Goal: Check status: Check status

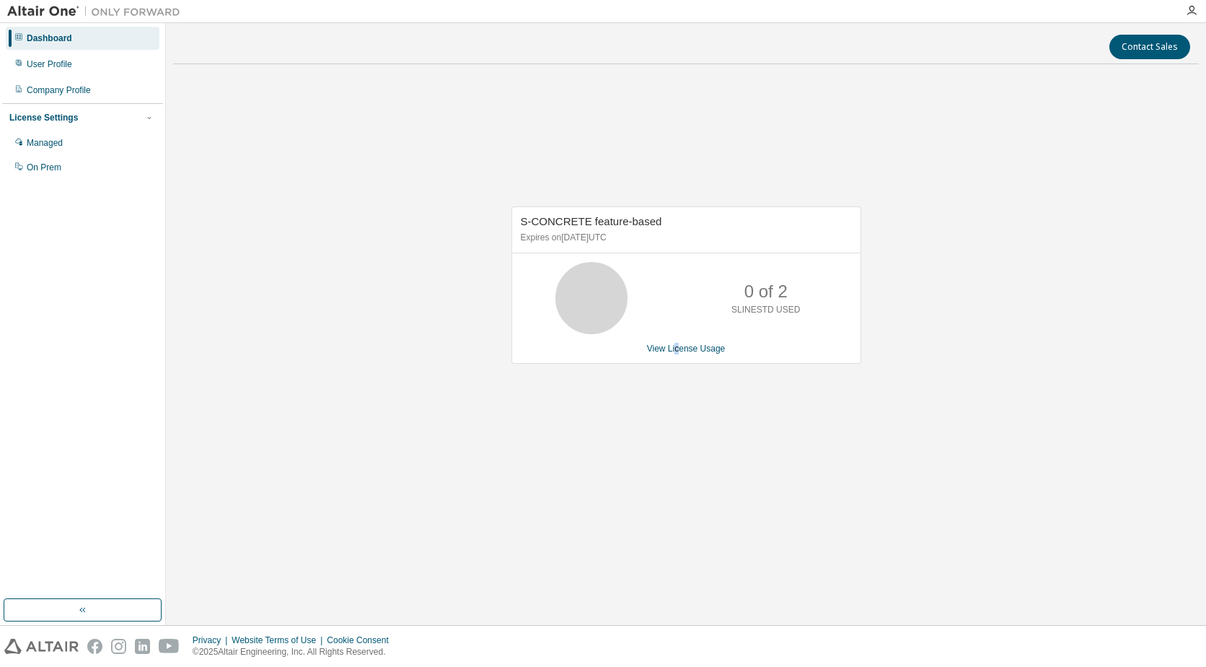
click at [678, 399] on div "S-CONCRETE feature-based Expires on [DATE] UTC 0 of 2 SLINESTD USED View Licens…" at bounding box center [686, 293] width 1026 height 434
drag, startPoint x: 678, startPoint y: 399, endPoint x: 925, endPoint y: 498, distance: 265.8
click at [925, 498] on div "S-CONCRETE feature-based Expires on [DATE] UTC 0 of 2 SLINESTD USED View Licens…" at bounding box center [686, 293] width 1026 height 434
click at [699, 348] on link "View License Usage" at bounding box center [686, 348] width 79 height 10
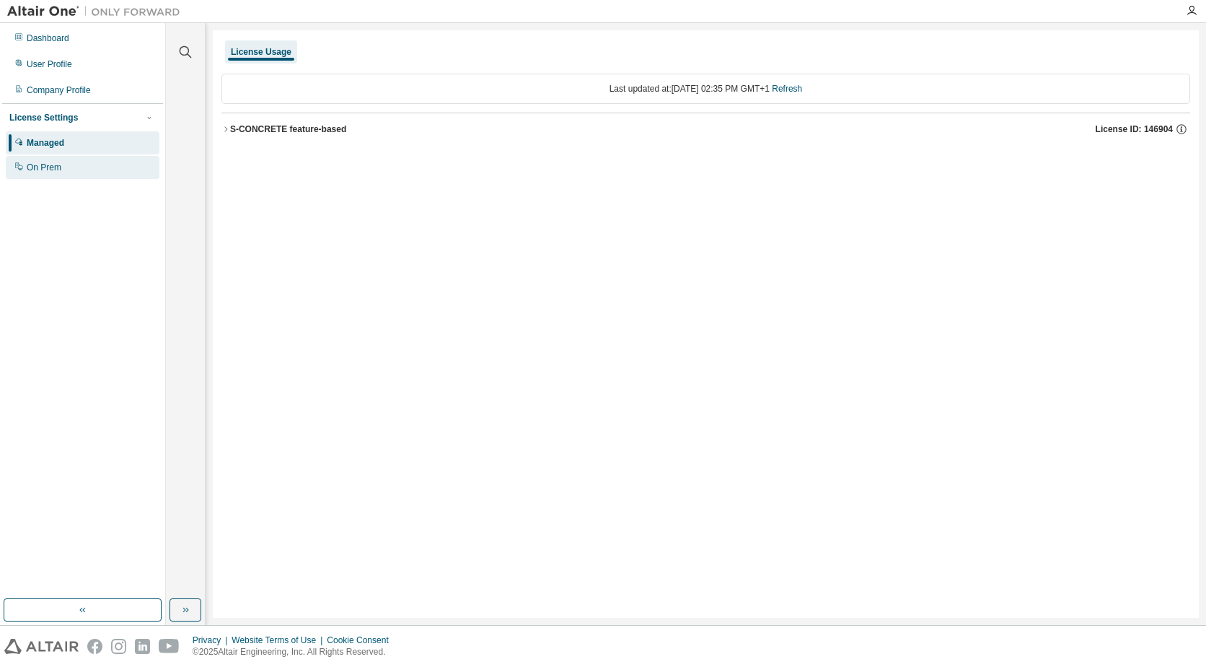
click at [67, 169] on div "On Prem" at bounding box center [83, 167] width 154 height 23
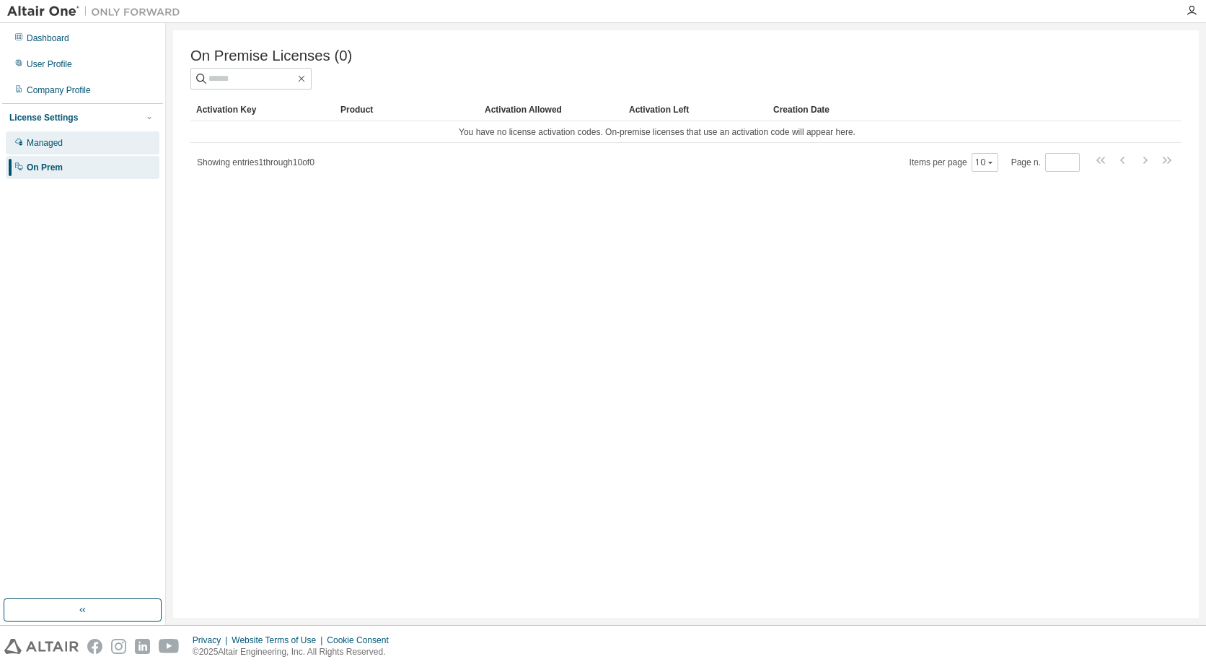
click at [84, 148] on div "Managed" at bounding box center [83, 142] width 154 height 23
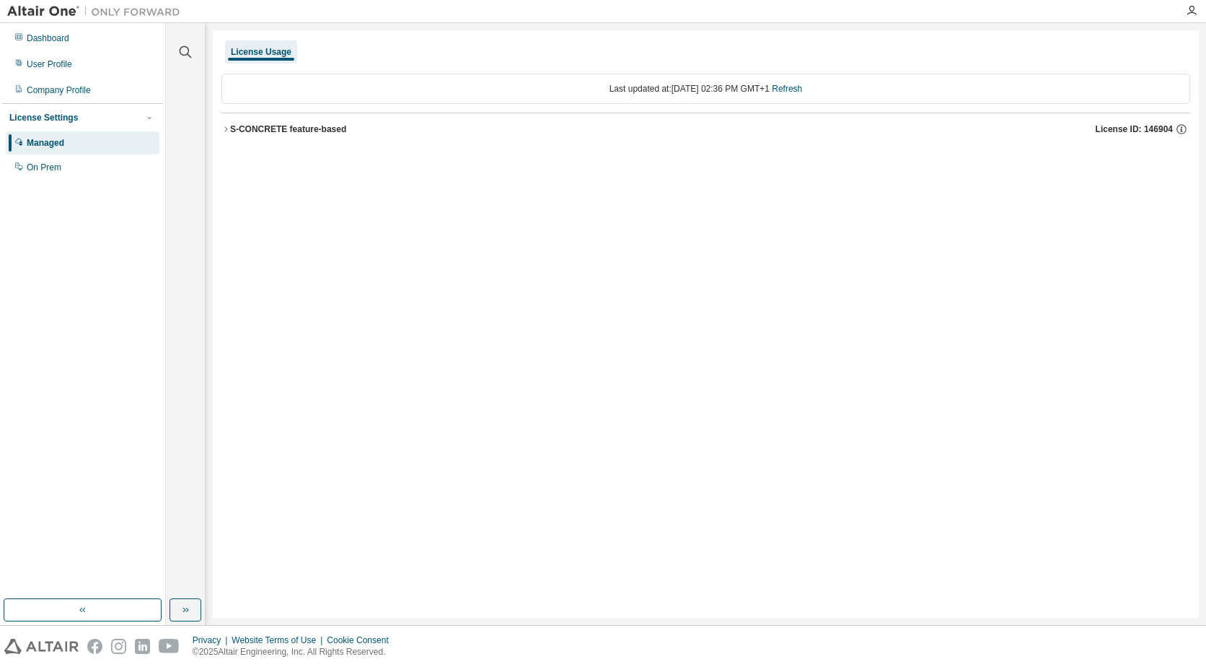
click at [230, 126] on button "S-CONCRETE feature-based License ID: 146904" at bounding box center [705, 129] width 969 height 32
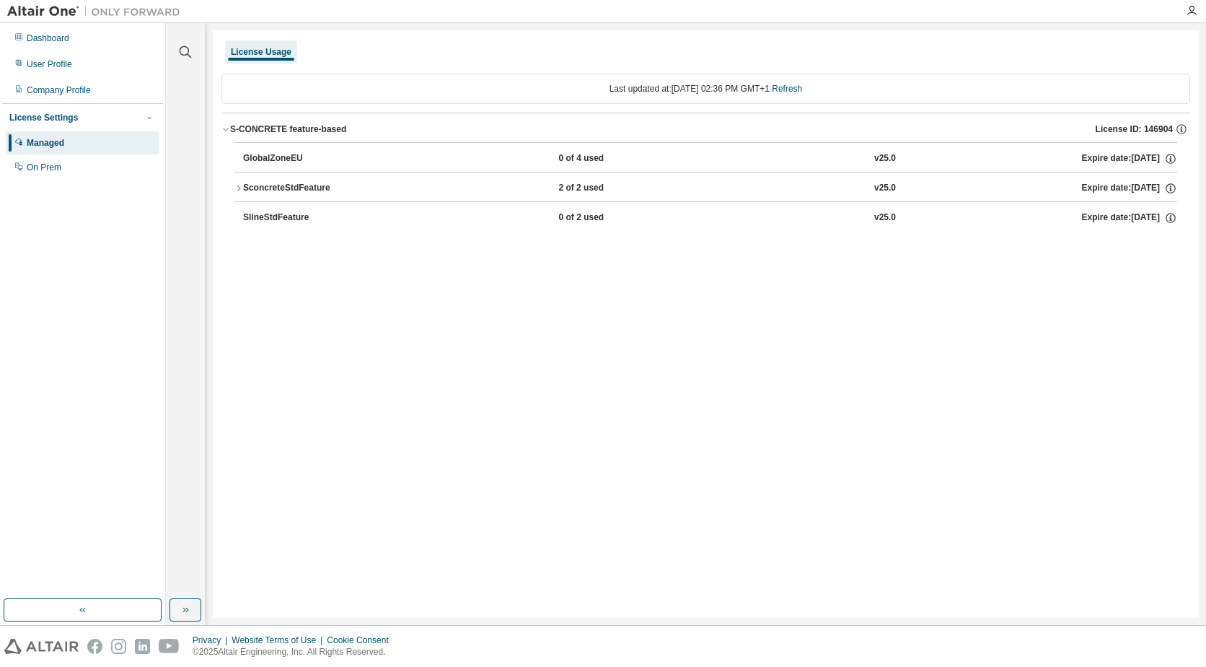
drag, startPoint x: 814, startPoint y: 262, endPoint x: 801, endPoint y: 214, distance: 50.0
click at [808, 242] on div "License Usage Last updated at: [DATE] 02:36 PM GMT+1 Refresh S-CONCRETE feature…" at bounding box center [706, 323] width 986 height 587
click at [802, 87] on link "Refresh" at bounding box center [787, 89] width 30 height 10
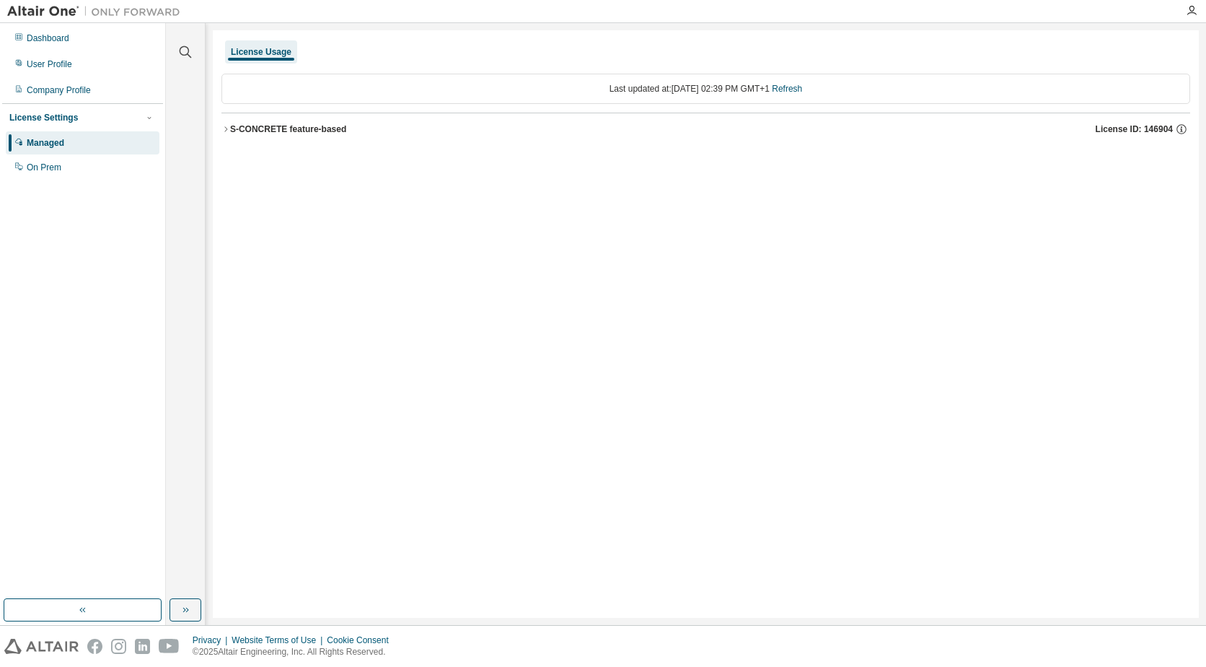
click at [252, 127] on div "S-CONCRETE feature-based" at bounding box center [288, 129] width 116 height 12
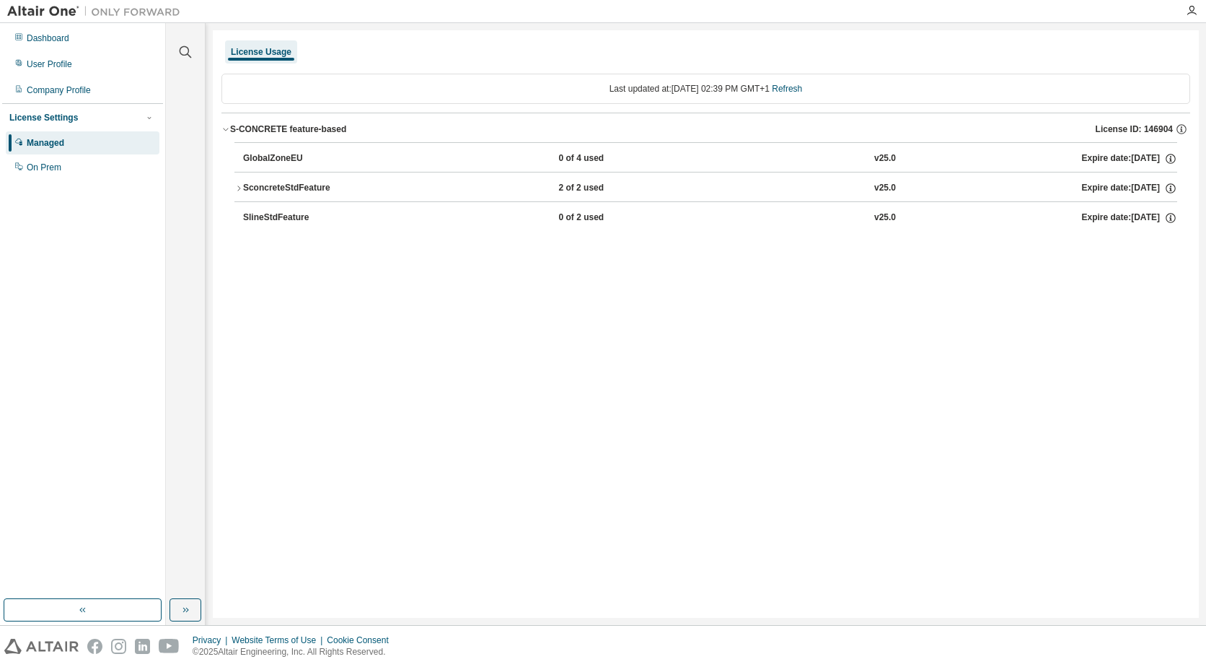
click at [837, 469] on div "License Usage Last updated at: Mon 2025-09-01 02:39 PM GMT+1 Refresh S-CONCRETE…" at bounding box center [706, 323] width 986 height 587
click at [240, 188] on icon "button" at bounding box center [238, 187] width 3 height 5
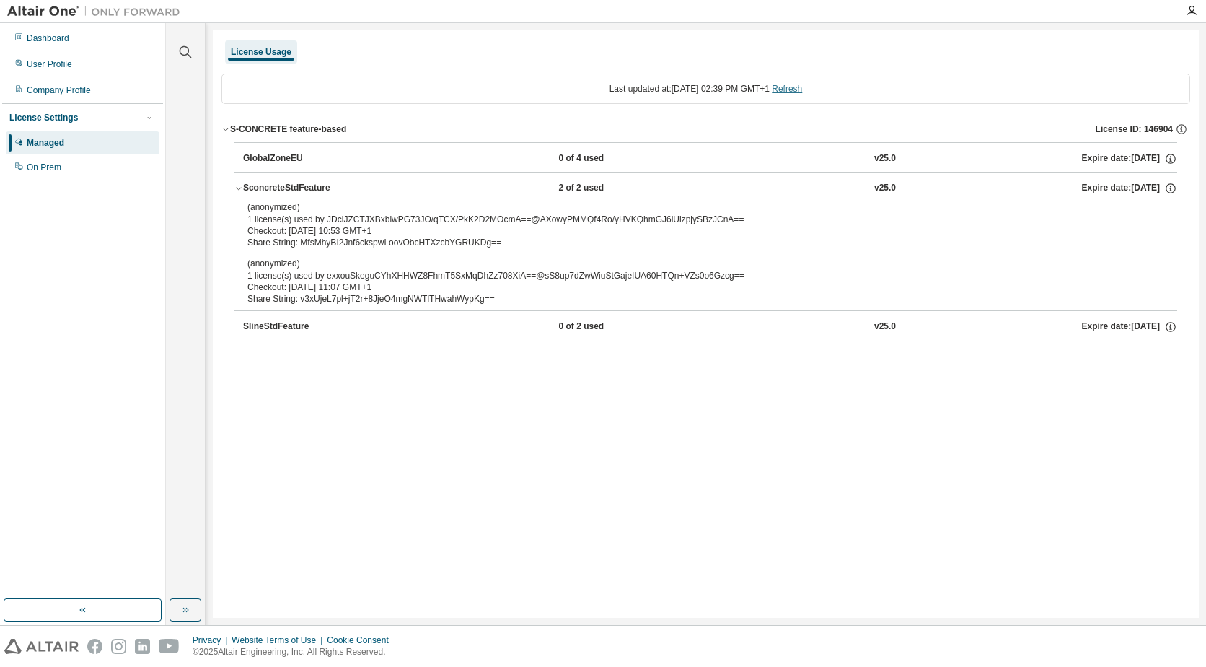
click at [795, 84] on link "Refresh" at bounding box center [787, 89] width 30 height 10
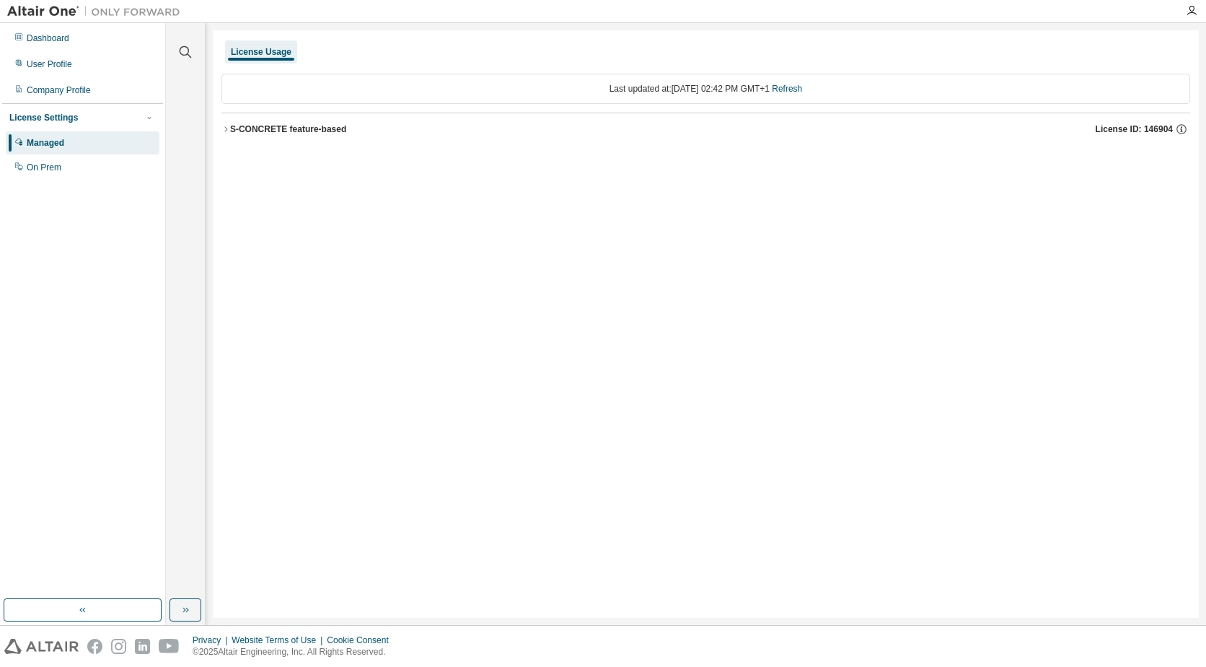
click at [220, 136] on div "License Usage Last updated at: Mon 2025-09-01 02:42 PM GMT+1 Refresh S-CONCRETE…" at bounding box center [706, 323] width 986 height 587
click at [240, 129] on div "S-CONCRETE feature-based" at bounding box center [288, 129] width 116 height 12
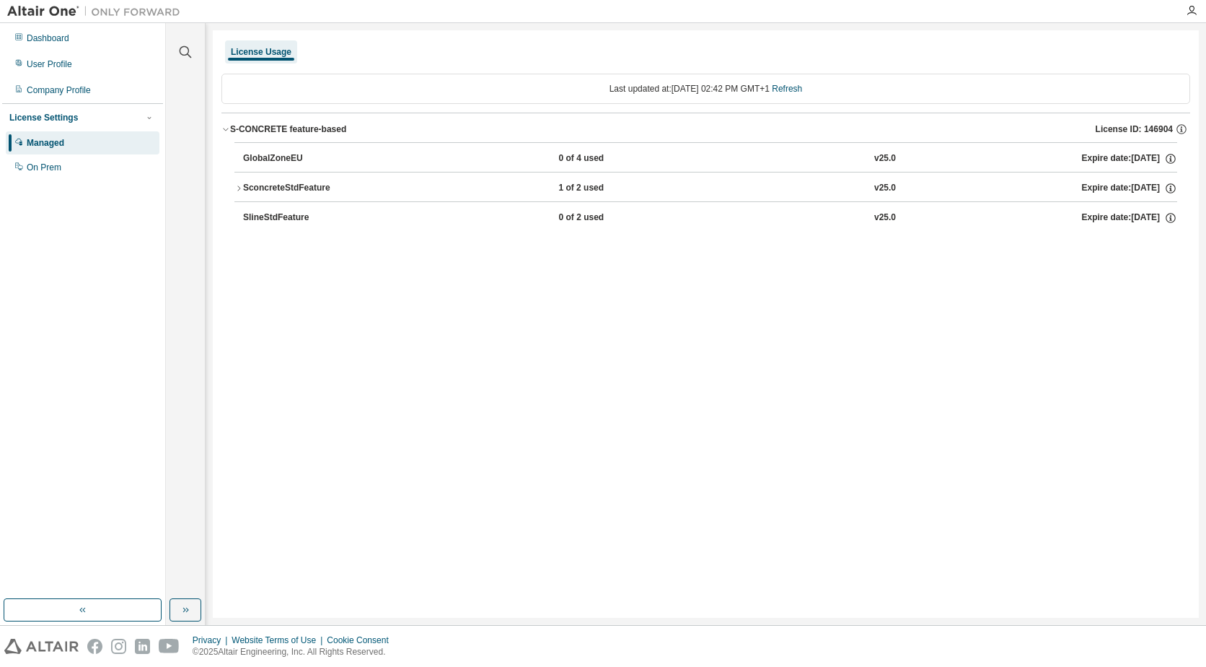
click at [307, 185] on div "SconcreteStdFeature" at bounding box center [308, 188] width 130 height 13
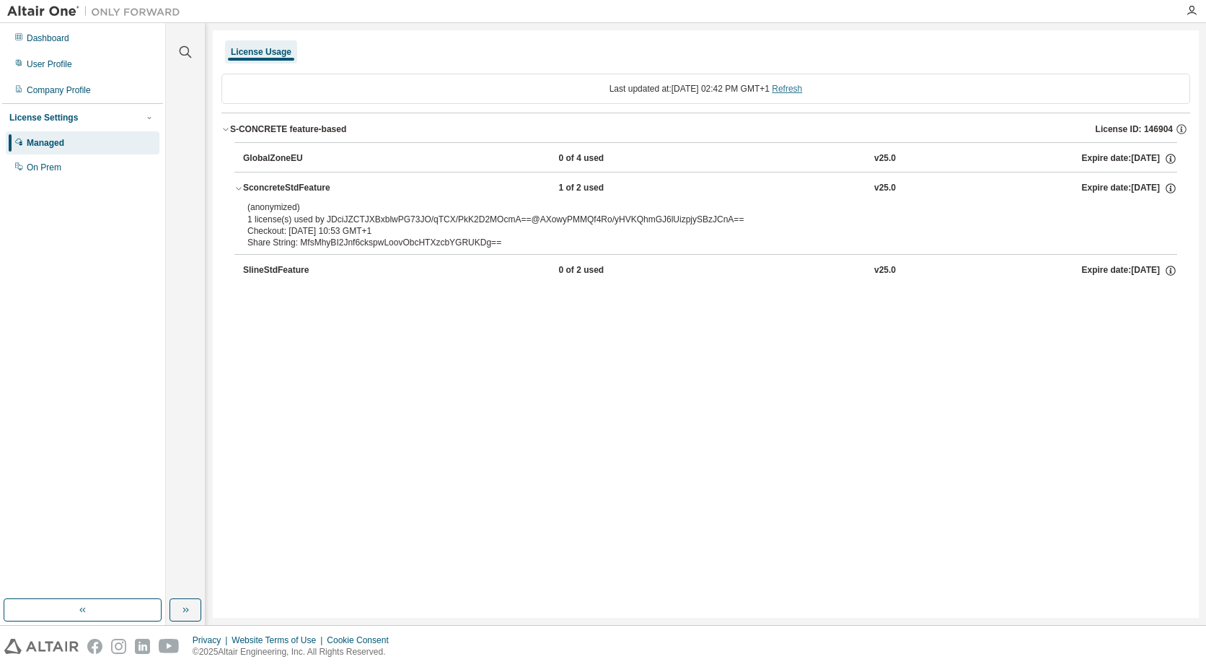
click at [802, 85] on link "Refresh" at bounding box center [787, 89] width 30 height 10
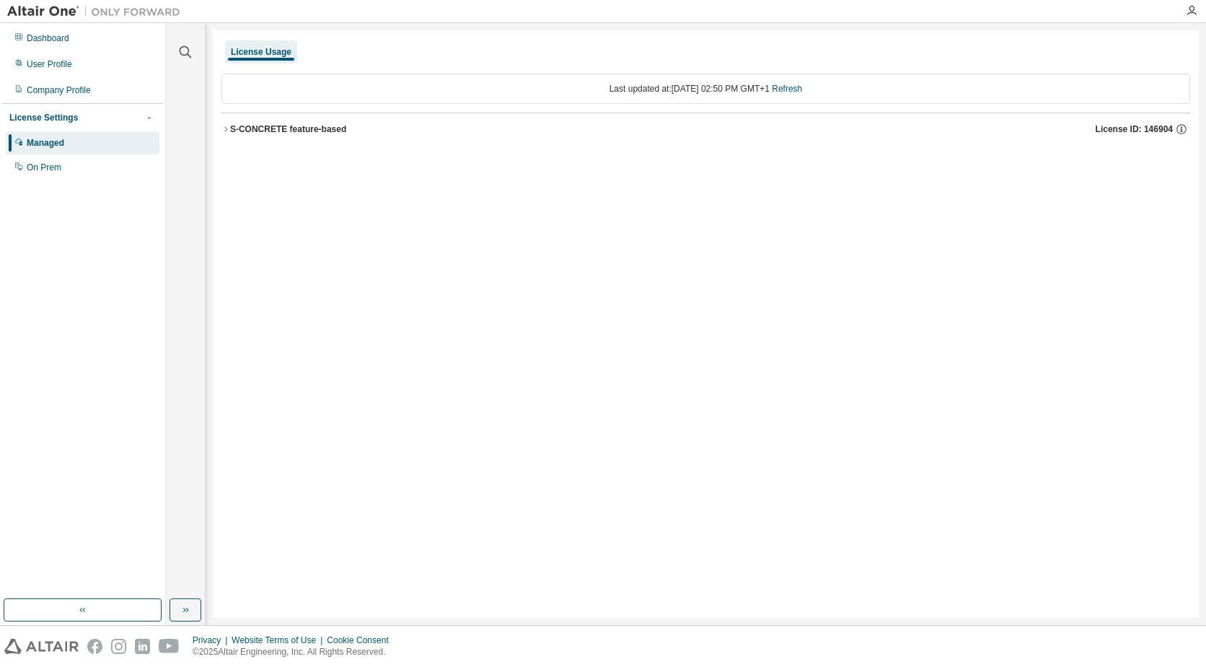
click at [238, 129] on div "S-CONCRETE feature-based" at bounding box center [288, 129] width 116 height 12
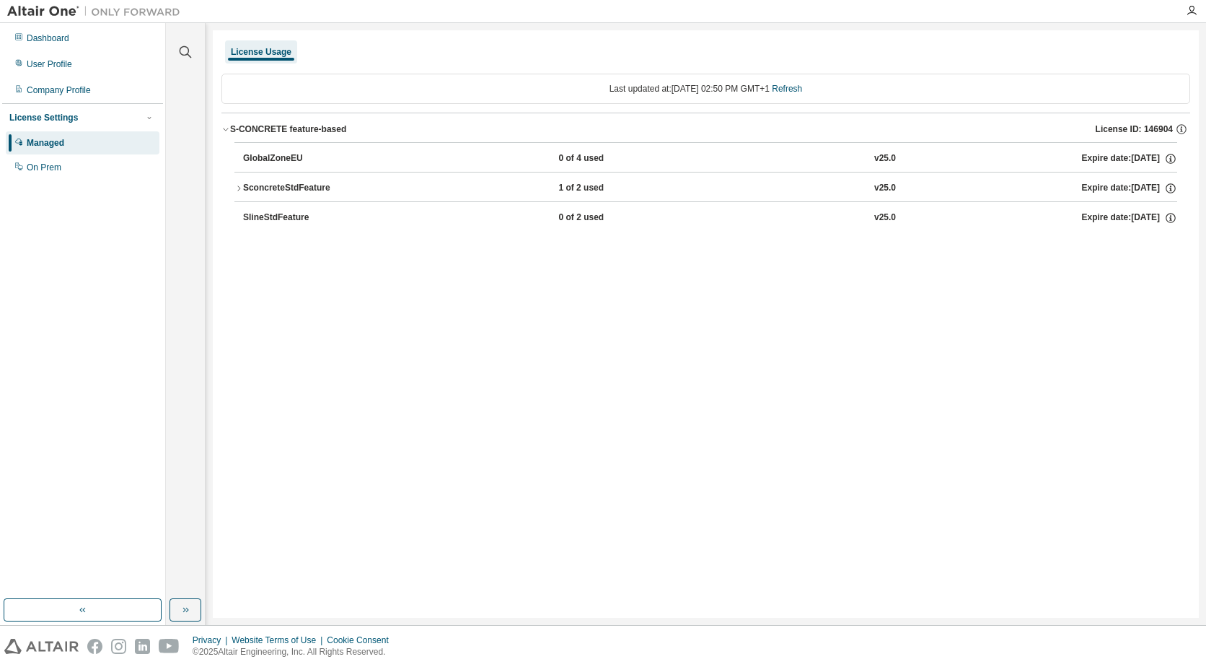
click at [247, 188] on div "SconcreteStdFeature" at bounding box center [308, 188] width 130 height 13
